Goal: Transaction & Acquisition: Purchase product/service

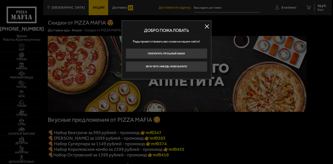
type input "[STREET_ADDRESS]"
click at [209, 27] on button at bounding box center [207, 27] width 8 height 8
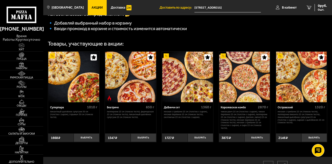
scroll to position [177, 0]
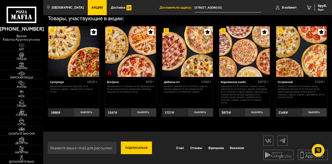
click at [297, 52] on img at bounding box center [301, 51] width 51 height 51
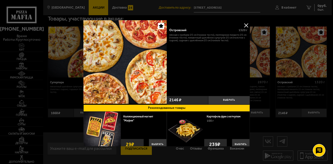
click at [244, 25] on button at bounding box center [247, 26] width 8 height 8
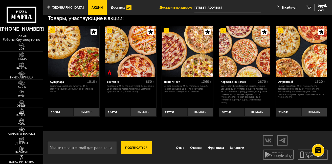
scroll to position [159, 0]
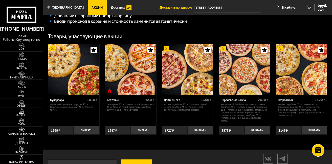
click at [25, 55] on img at bounding box center [21, 54] width 13 height 5
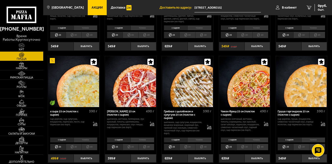
scroll to position [228, 0]
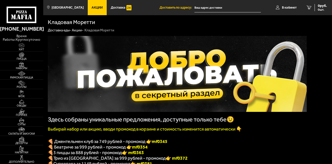
type input "[STREET_ADDRESS]"
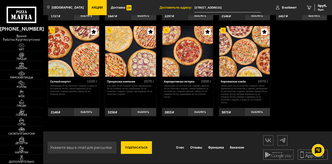
scroll to position [329, 0]
